Goal: Transaction & Acquisition: Purchase product/service

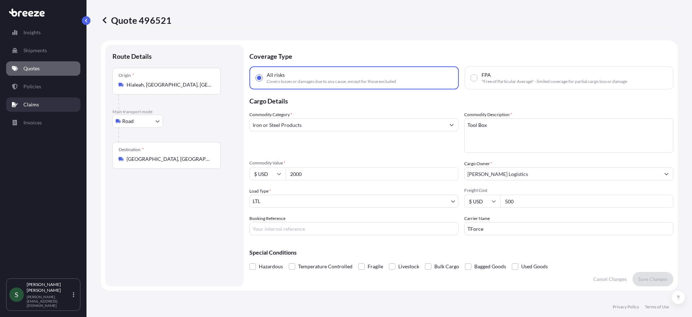
select select "Road"
select select "1"
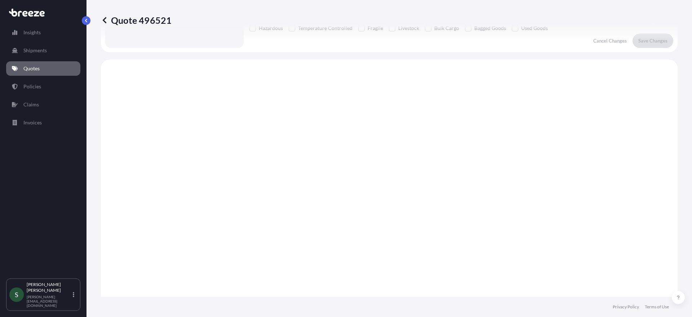
click at [28, 67] on p "Quotes" at bounding box center [31, 68] width 16 height 7
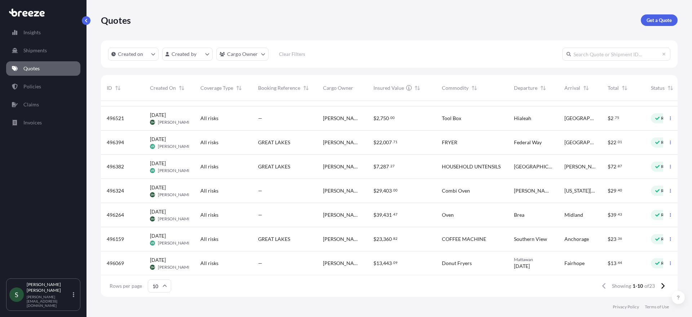
scroll to position [20, 0]
click at [272, 122] on div "—" at bounding box center [284, 117] width 65 height 24
select select "Road"
select select "1"
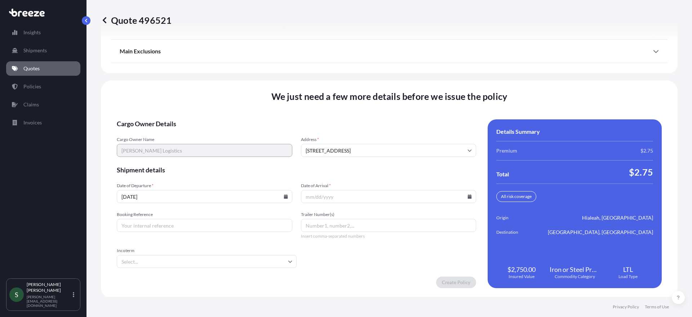
scroll to position [1002, 0]
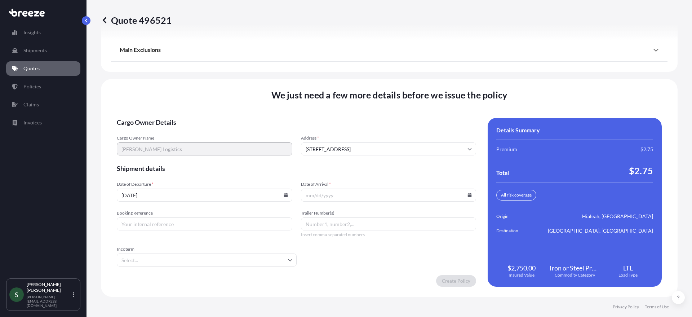
click at [281, 194] on input "[DATE]" at bounding box center [205, 195] width 176 height 13
click at [284, 196] on icon at bounding box center [286, 195] width 4 height 4
click at [151, 130] on button "11" at bounding box center [154, 131] width 12 height 12
type input "[DATE]"
click at [468, 197] on icon at bounding box center [470, 195] width 4 height 4
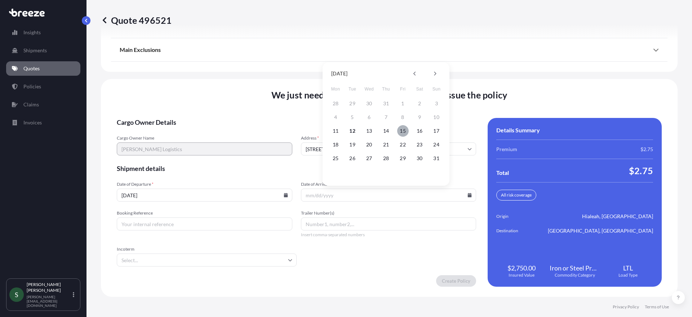
click at [407, 130] on button "15" at bounding box center [403, 131] width 12 height 12
type input "[DATE]"
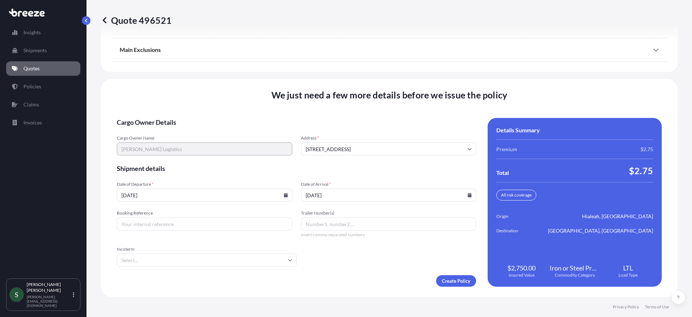
click at [452, 288] on div "We just need a few more details before we issue the policy Cargo Owner Details …" at bounding box center [389, 188] width 577 height 218
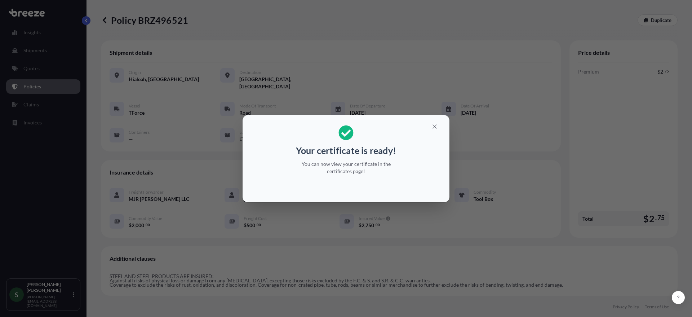
click at [368, 235] on div "Your certificate is ready! You can now view your certificate in the certificate…" at bounding box center [346, 158] width 692 height 317
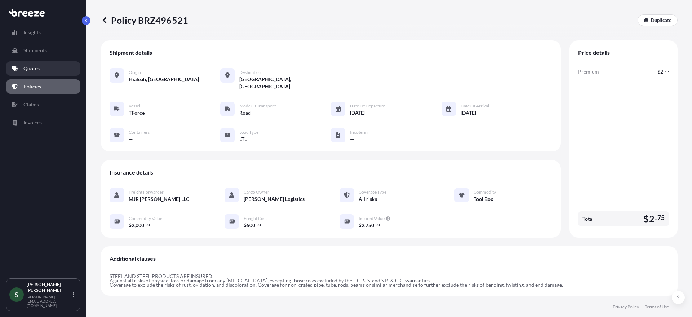
click at [37, 67] on p "Quotes" at bounding box center [31, 68] width 16 height 7
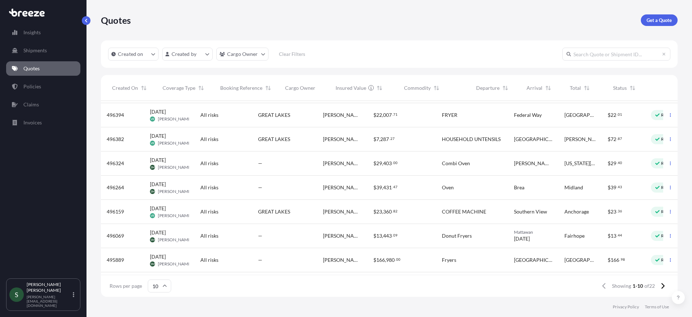
scroll to position [22, 38]
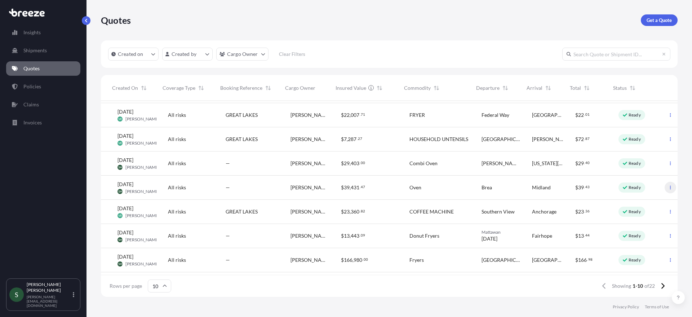
click at [666, 183] on button "button" at bounding box center [671, 188] width 12 height 12
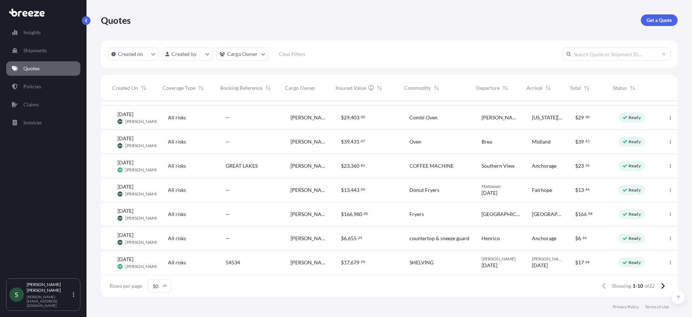
scroll to position [73, 38]
click at [25, 87] on p "Policies" at bounding box center [32, 86] width 18 height 7
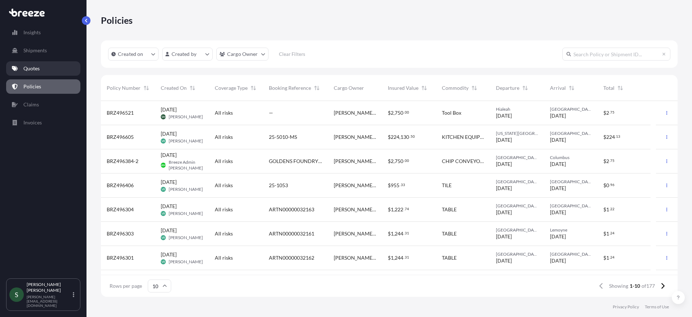
click at [33, 68] on p "Quotes" at bounding box center [31, 68] width 16 height 7
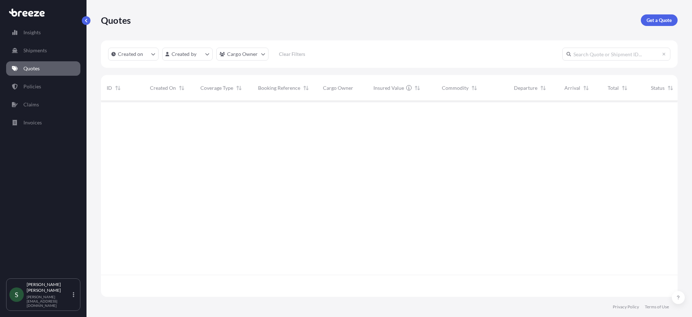
scroll to position [194, 572]
click at [657, 23] on p "Get a Quote" at bounding box center [659, 20] width 25 height 7
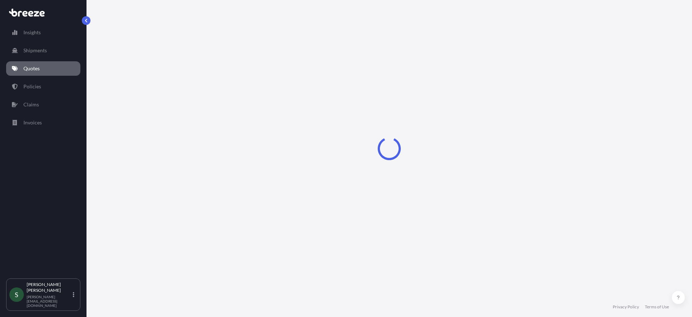
select select "Sea"
select select "1"
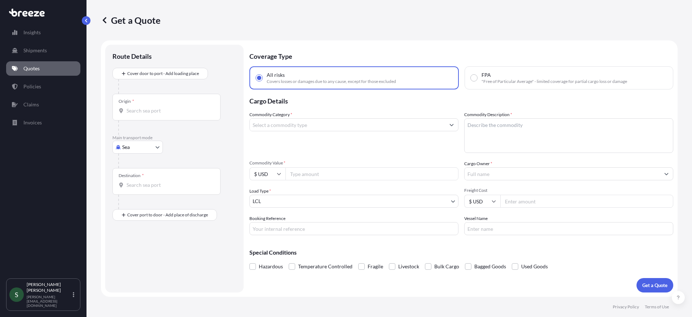
click at [130, 148] on body "Insights Shipments Quotes Policies Claims Invoices S [PERSON_NAME] [PERSON_NAME…" at bounding box center [346, 158] width 692 height 317
click at [144, 190] on div "Road" at bounding box center [137, 191] width 45 height 13
select select "Road"
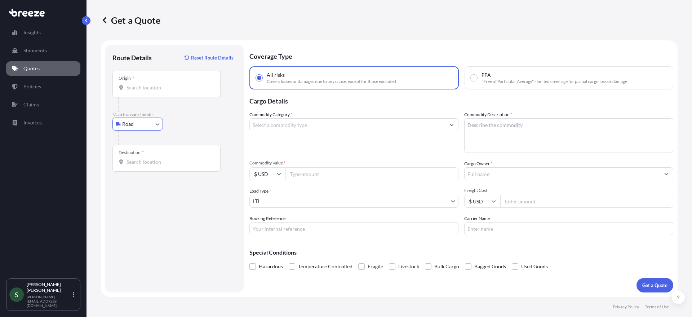
click at [148, 92] on div "Origin *" at bounding box center [167, 84] width 108 height 27
click at [148, 91] on input "Origin *" at bounding box center [169, 87] width 85 height 7
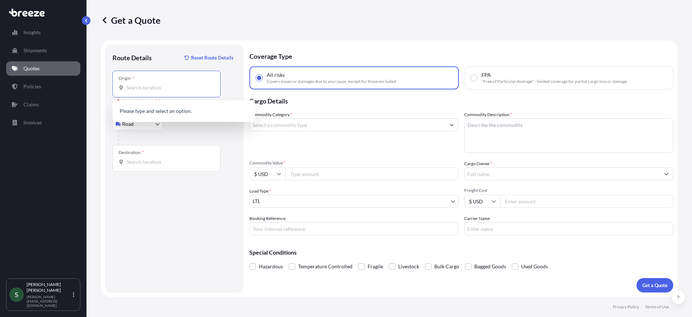
click at [155, 85] on input "Origin * Please select an origin" at bounding box center [169, 87] width 85 height 7
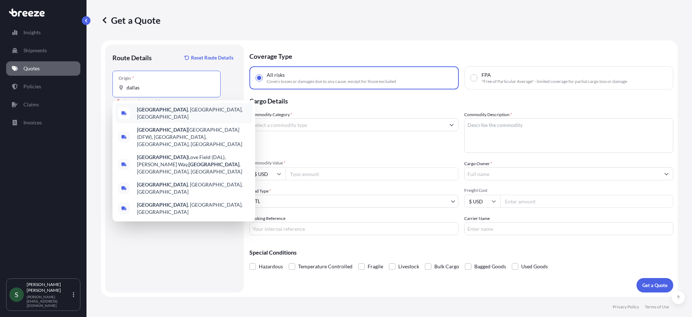
click at [191, 106] on div "[GEOGRAPHIC_DATA] , [GEOGRAPHIC_DATA], [GEOGRAPHIC_DATA]" at bounding box center [183, 113] width 137 height 20
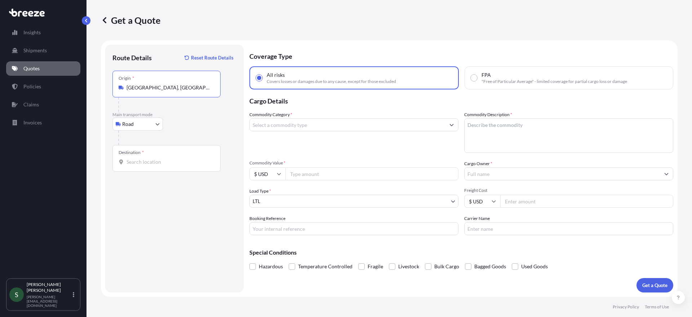
type input "[GEOGRAPHIC_DATA], [GEOGRAPHIC_DATA], [GEOGRAPHIC_DATA]"
click at [156, 163] on input "Destination *" at bounding box center [169, 161] width 85 height 7
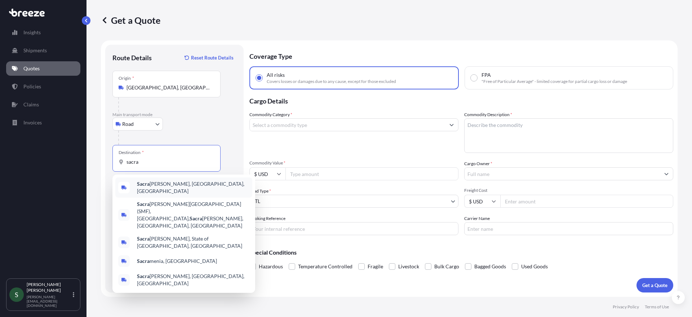
click at [185, 192] on div "Sacra [PERSON_NAME], [GEOGRAPHIC_DATA], [GEOGRAPHIC_DATA]" at bounding box center [183, 187] width 137 height 20
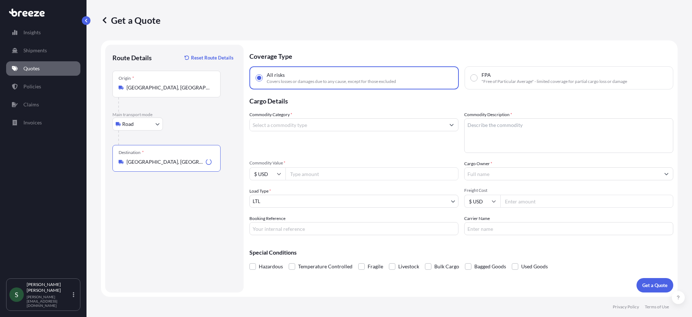
type input "[GEOGRAPHIC_DATA], [GEOGRAPHIC_DATA], [GEOGRAPHIC_DATA]"
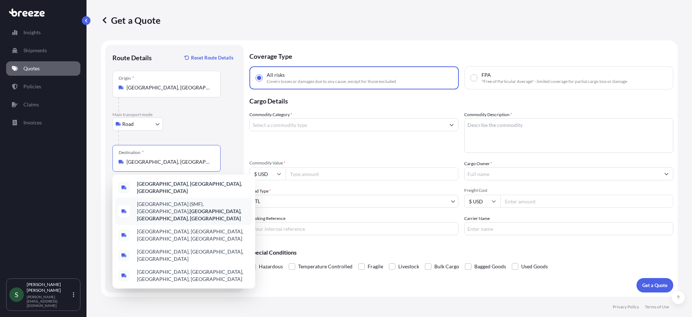
click at [300, 122] on input "Commodity Category *" at bounding box center [347, 124] width 195 height 13
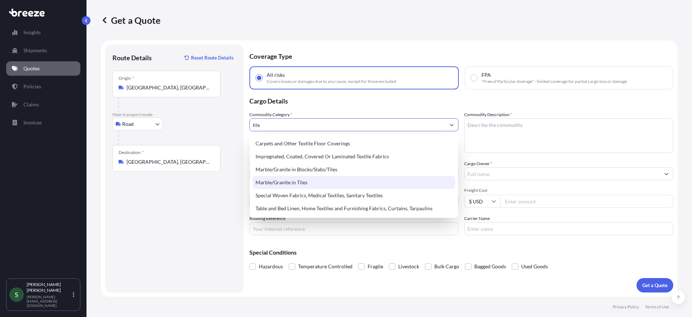
click at [327, 181] on div "Marble/Granite in Tiles" at bounding box center [354, 182] width 203 height 13
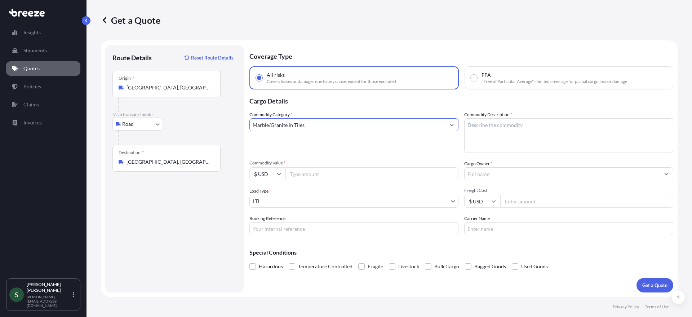
type input "Marble/Granite in Tiles"
click at [541, 136] on textarea "Commodity Description *" at bounding box center [569, 135] width 209 height 35
type textarea "Tile"
click at [340, 175] on input "Commodity Value *" at bounding box center [372, 173] width 173 height 13
click at [507, 175] on input "Cargo Owner *" at bounding box center [562, 173] width 195 height 13
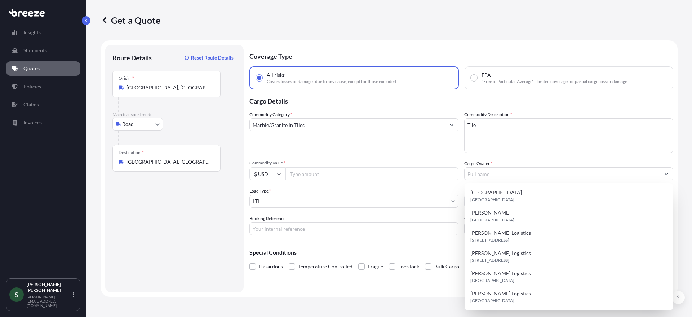
click at [450, 183] on div "Commodity Category * Marble/Granite in Tiles Commodity Description * Tile Commo…" at bounding box center [462, 173] width 424 height 124
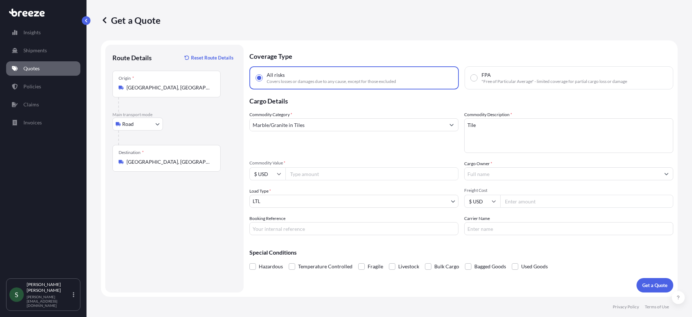
click at [341, 171] on input "Commodity Value *" at bounding box center [372, 173] width 173 height 13
paste input "8886.15"
type input "8886.15"
click at [500, 175] on input "Cargo Owner *" at bounding box center [562, 173] width 195 height 13
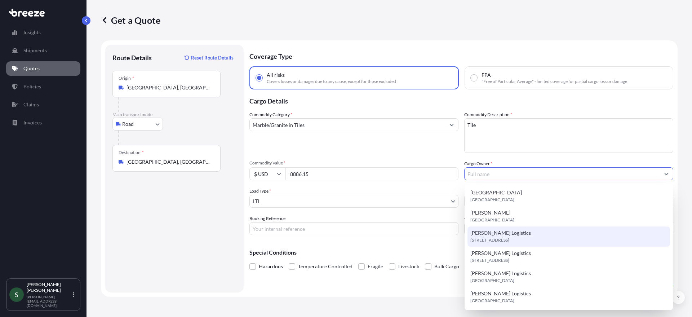
click at [490, 235] on span "[PERSON_NAME] Logistics" at bounding box center [501, 232] width 61 height 7
type input "[PERSON_NAME] Logistics"
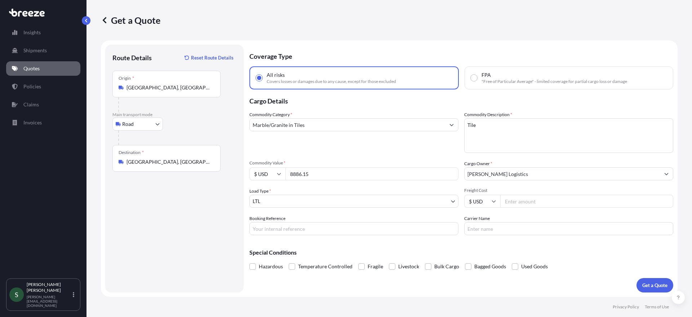
click at [528, 204] on input "Freight Cost" at bounding box center [587, 201] width 173 height 13
click at [536, 203] on input "Freight Cost" at bounding box center [587, 201] width 173 height 13
type input "763.00"
click at [513, 232] on input "Carrier Name" at bounding box center [569, 228] width 209 height 13
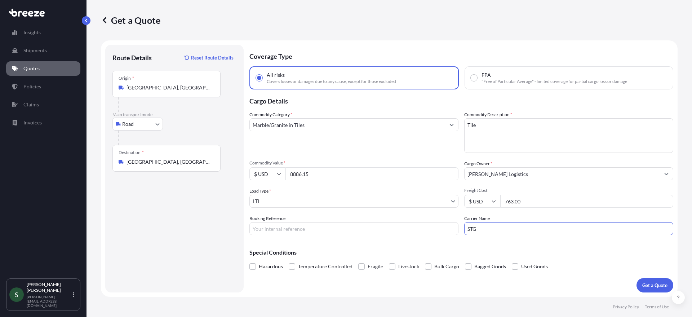
type input "STG"
click at [470, 250] on p "Special Conditions" at bounding box center [462, 253] width 424 height 6
click at [399, 243] on div "Special Conditions Hazardous Temperature Controlled Fragile Livestock Bulk Carg…" at bounding box center [462, 256] width 424 height 31
click at [501, 245] on div "Special Conditions Hazardous Temperature Controlled Fragile Livestock Bulk Carg…" at bounding box center [462, 256] width 424 height 31
click at [655, 287] on p "Get a Quote" at bounding box center [655, 285] width 25 height 7
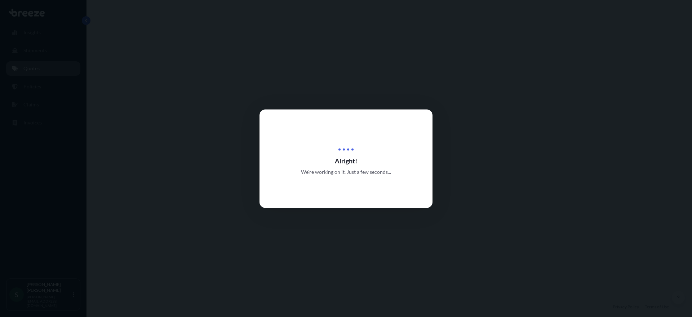
select select "Road"
select select "1"
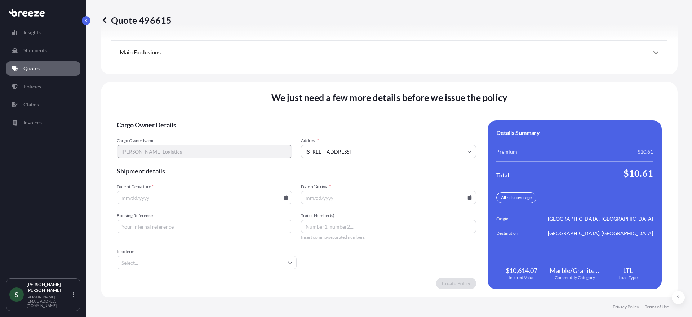
scroll to position [996, 0]
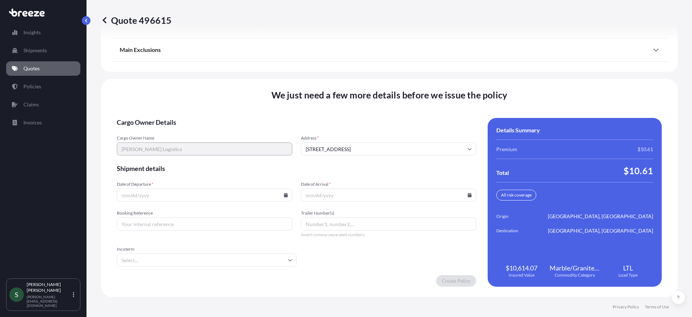
click at [284, 195] on icon at bounding box center [286, 195] width 4 height 4
click at [171, 130] on button "12" at bounding box center [170, 131] width 12 height 12
type input "[DATE]"
click at [464, 198] on input "Date of Arrival *" at bounding box center [389, 195] width 176 height 13
click at [468, 195] on icon at bounding box center [470, 195] width 4 height 4
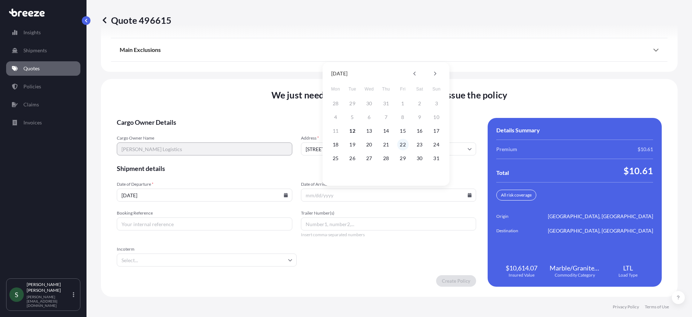
click at [397, 145] on button "22" at bounding box center [403, 145] width 12 height 12
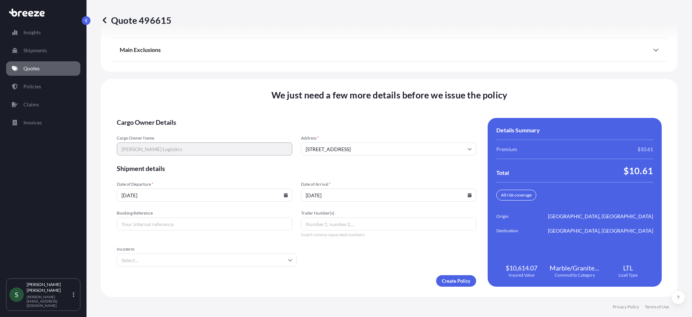
type input "[DATE]"
click at [374, 271] on form "Cargo Owner Details Cargo Owner Name [PERSON_NAME] Logistics Address * [STREET_…" at bounding box center [297, 202] width 360 height 169
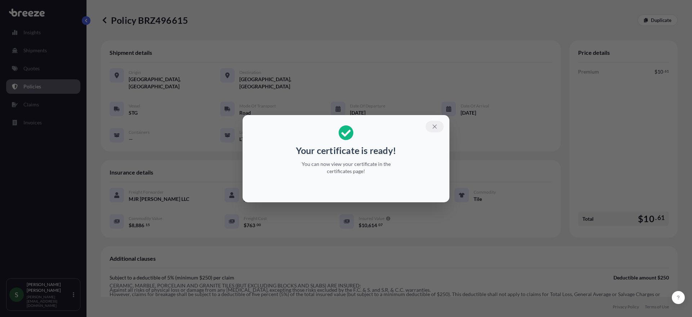
click at [434, 129] on icon "button" at bounding box center [435, 126] width 6 height 6
